Goal: Task Accomplishment & Management: Manage account settings

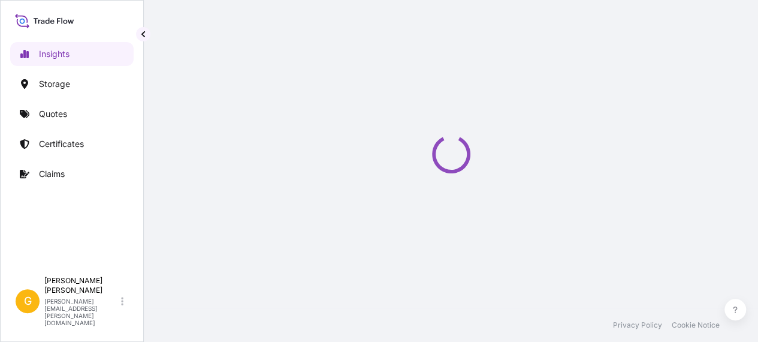
select select "2025"
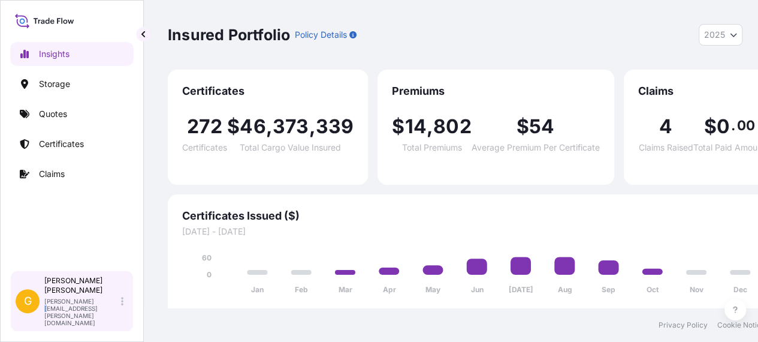
drag, startPoint x: 737, startPoint y: 2, endPoint x: 90, endPoint y: 325, distance: 723.6
click at [90, 325] on div "George Thomas george.thomas@bdpint.com" at bounding box center [86, 301] width 84 height 50
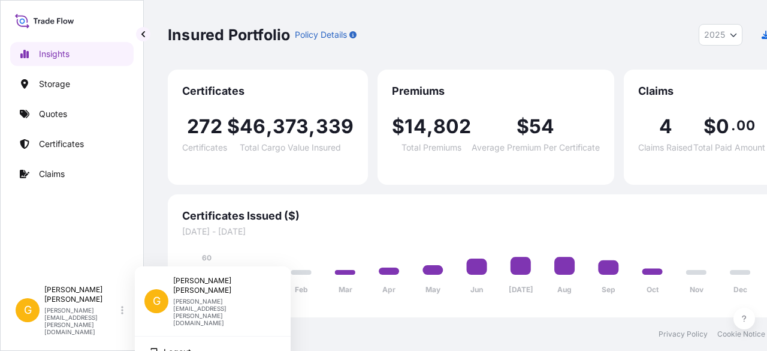
click at [198, 297] on p "george.thomas@bdpint.com" at bounding box center [222, 311] width 98 height 29
drag, startPoint x: 173, startPoint y: 295, endPoint x: 290, endPoint y: 292, distance: 116.9
click at [290, 292] on div "G George Thomas george.thomas@bdpint.com" at bounding box center [213, 303] width 156 height 65
copy p "george.thomas@bdpint.com"
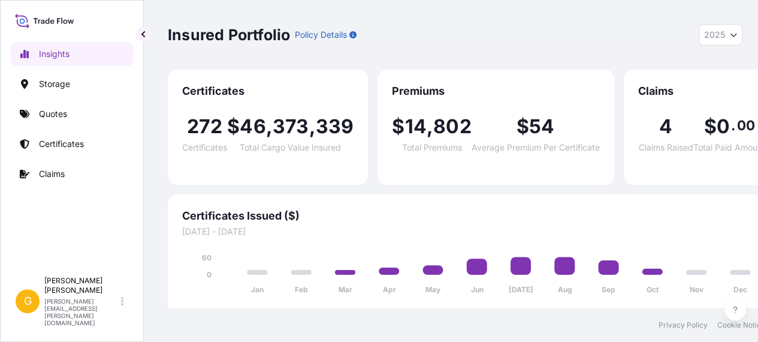
click at [49, 23] on icon at bounding box center [44, 20] width 59 height 17
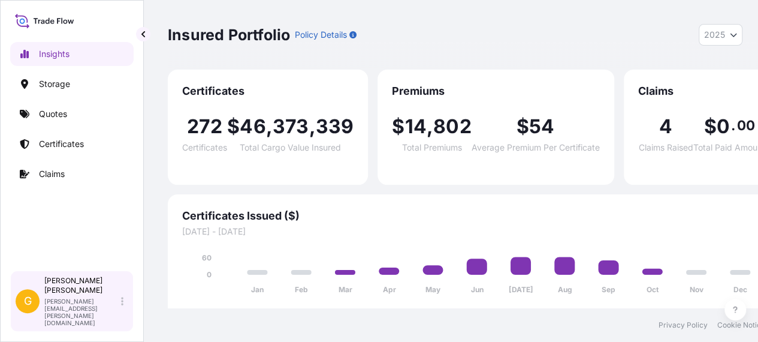
click at [96, 295] on p "George Thomas" at bounding box center [81, 285] width 74 height 19
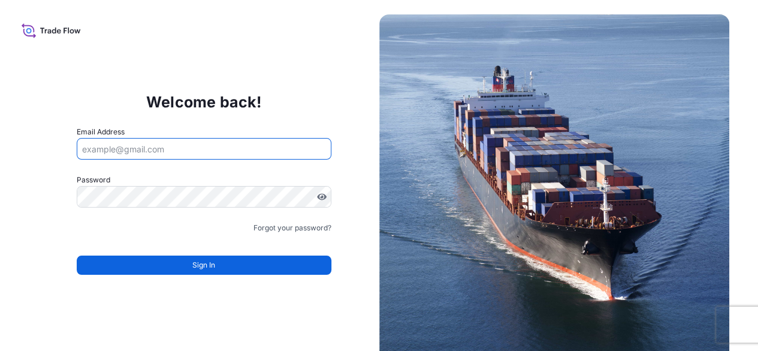
click at [163, 153] on input "Email Address" at bounding box center [204, 149] width 255 height 22
click at [294, 227] on link "Forgot your password?" at bounding box center [292, 228] width 78 height 12
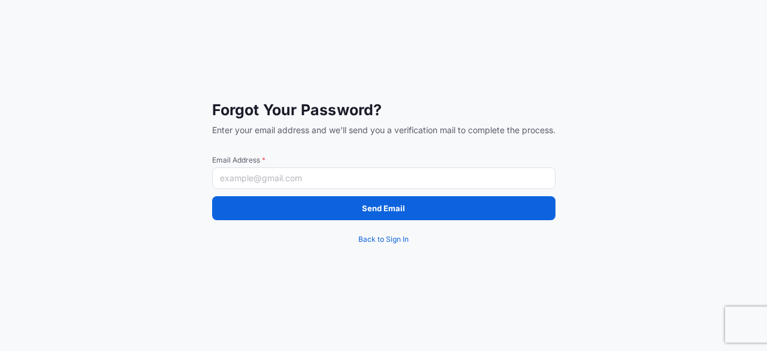
click at [262, 177] on input "Email Address *" at bounding box center [383, 178] width 343 height 22
paste input "george.thomas@bdpint.com"
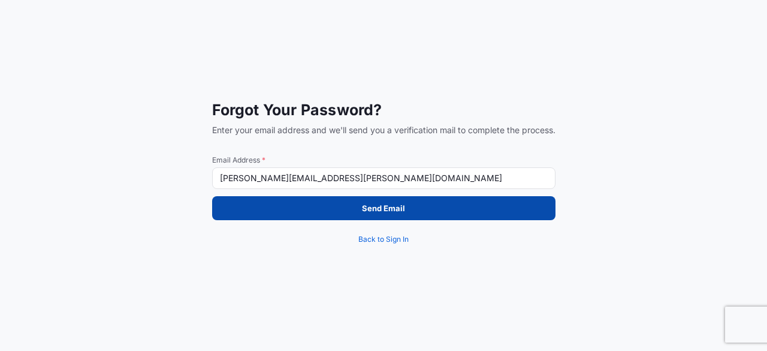
type input "george.thomas@bdpint.com"
click at [324, 207] on button "Send Email" at bounding box center [383, 208] width 343 height 24
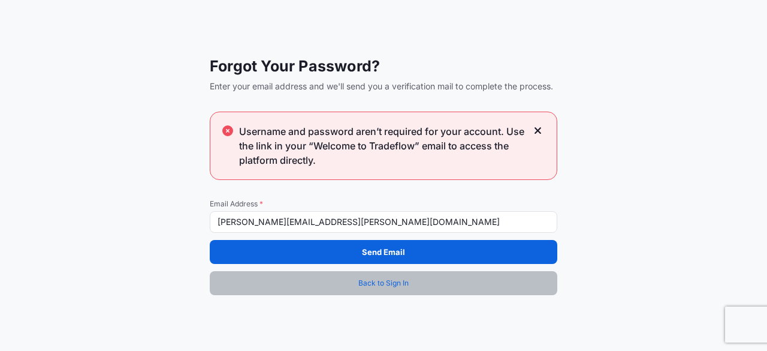
click at [394, 281] on span "Back to Sign In" at bounding box center [383, 283] width 50 height 12
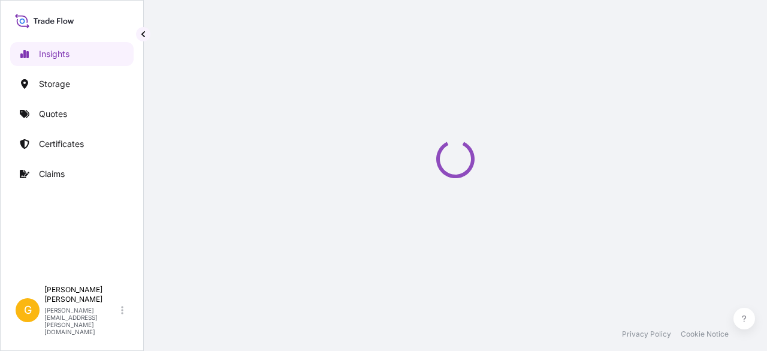
select select "2025"
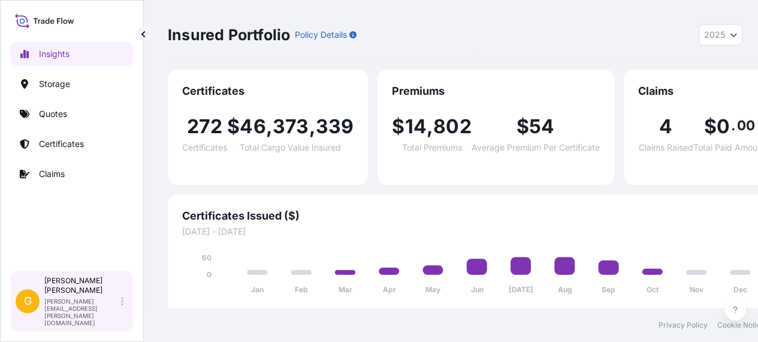
click at [125, 323] on div "George Thomas george.thomas@bdpint.com" at bounding box center [86, 301] width 84 height 50
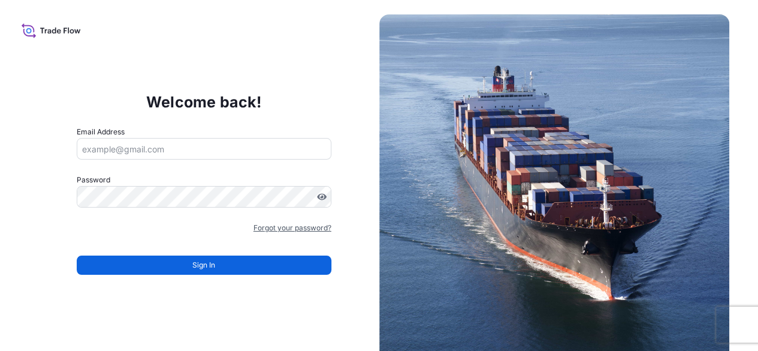
click at [282, 222] on link "Forgot your password?" at bounding box center [292, 228] width 78 height 12
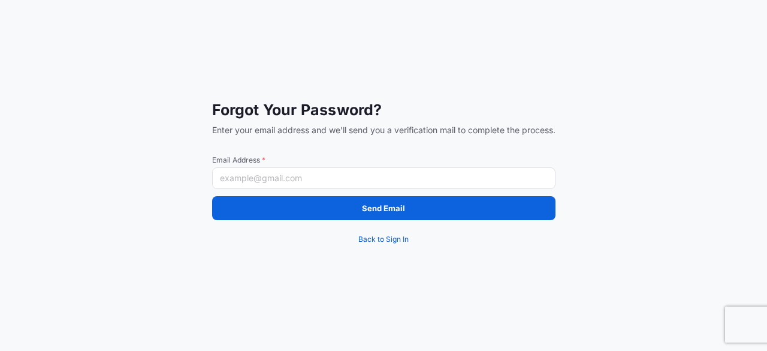
click at [244, 180] on input "Email Address *" at bounding box center [383, 178] width 343 height 22
paste input "https://wtwtradeflow.com/insights"
type input "https://wtwtradeflow.com/insights"
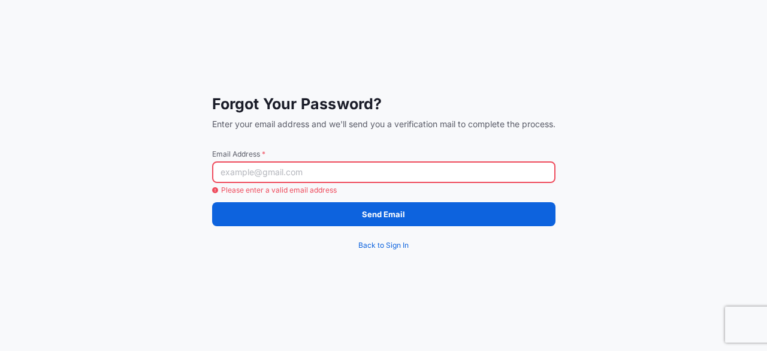
click at [242, 173] on input "Email Address *" at bounding box center [383, 172] width 343 height 22
paste input "george.thomas@bdpint.com"
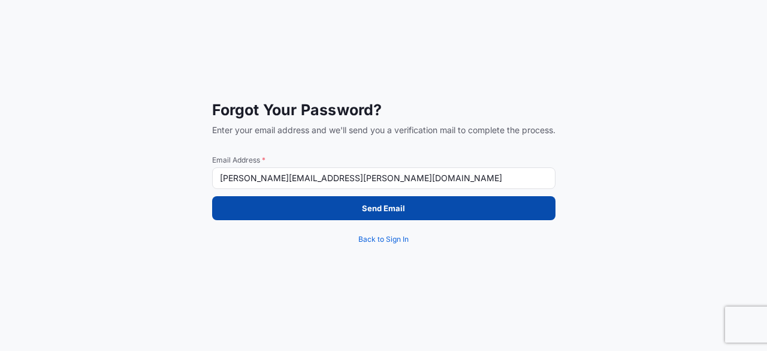
type input "george.thomas@bdpint.com"
click at [271, 210] on button "Send Email" at bounding box center [383, 208] width 343 height 24
